Goal: Task Accomplishment & Management: Use online tool/utility

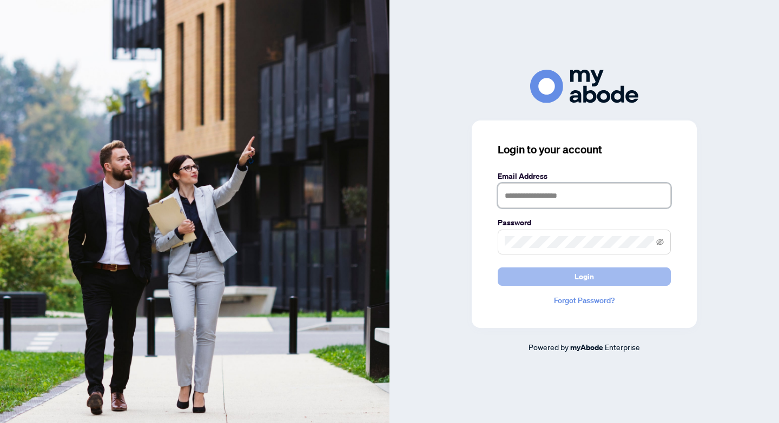
type input "**********"
click at [590, 282] on span "Login" at bounding box center [583, 276] width 19 height 17
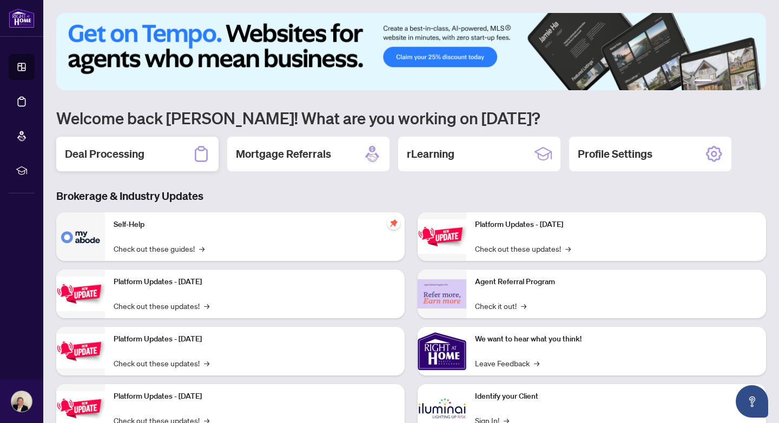
click at [128, 152] on h2 "Deal Processing" at bounding box center [104, 154] width 79 height 15
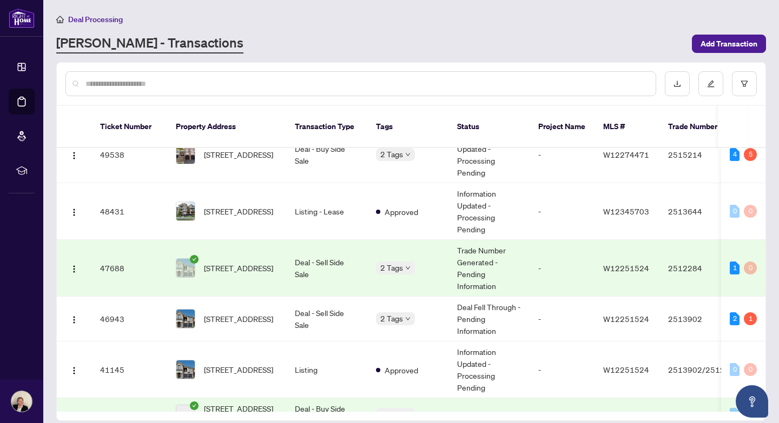
scroll to position [136, 0]
